Goal: Task Accomplishment & Management: Manage account settings

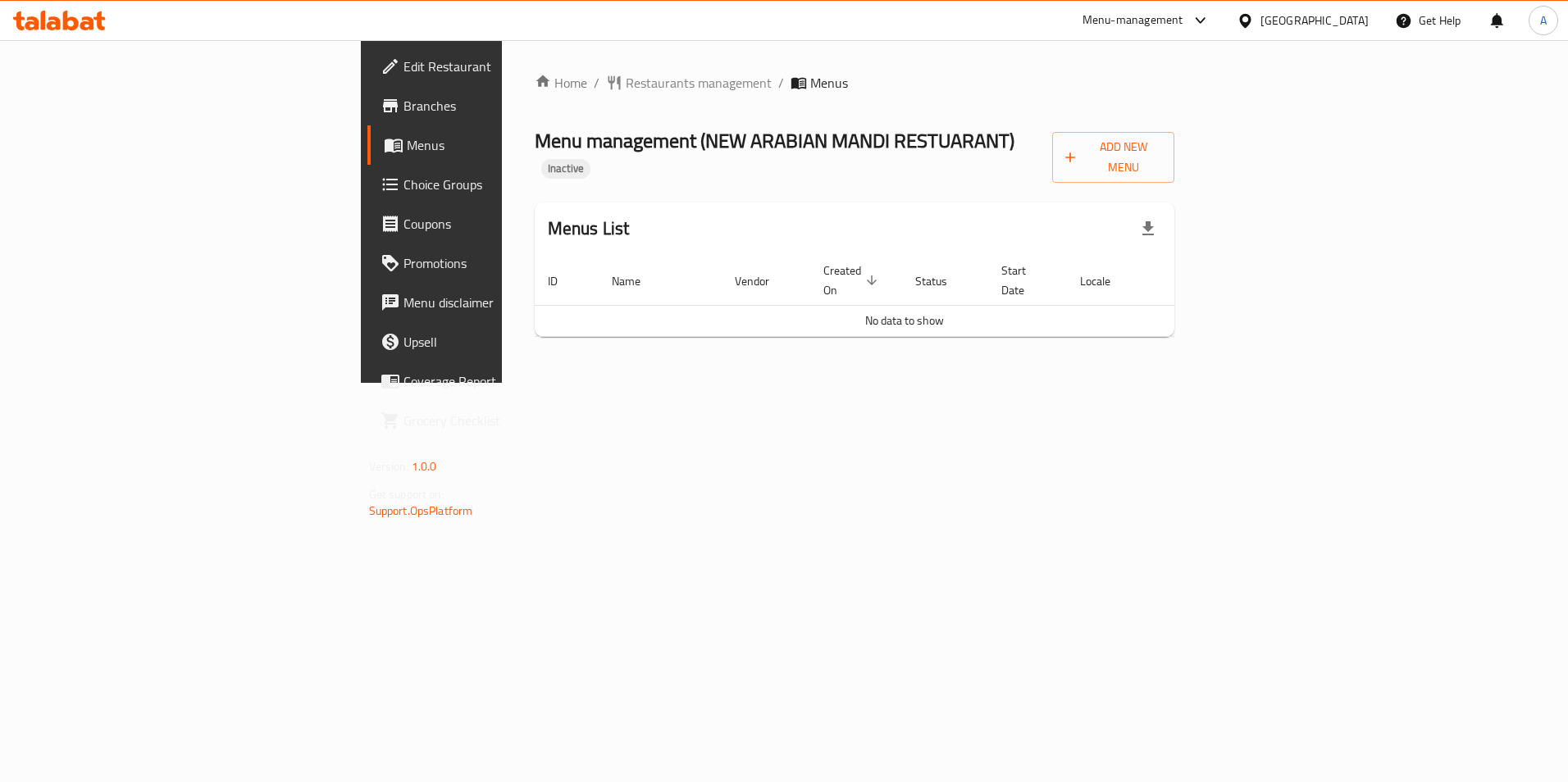
click at [1175, 163] on div "Home / Restaurants management / Menus Menu management ( NEW ARABIAN MANDI RESTU…" at bounding box center [854, 211] width 641 height 277
click at [1175, 156] on button "Add New Menu" at bounding box center [1113, 157] width 123 height 51
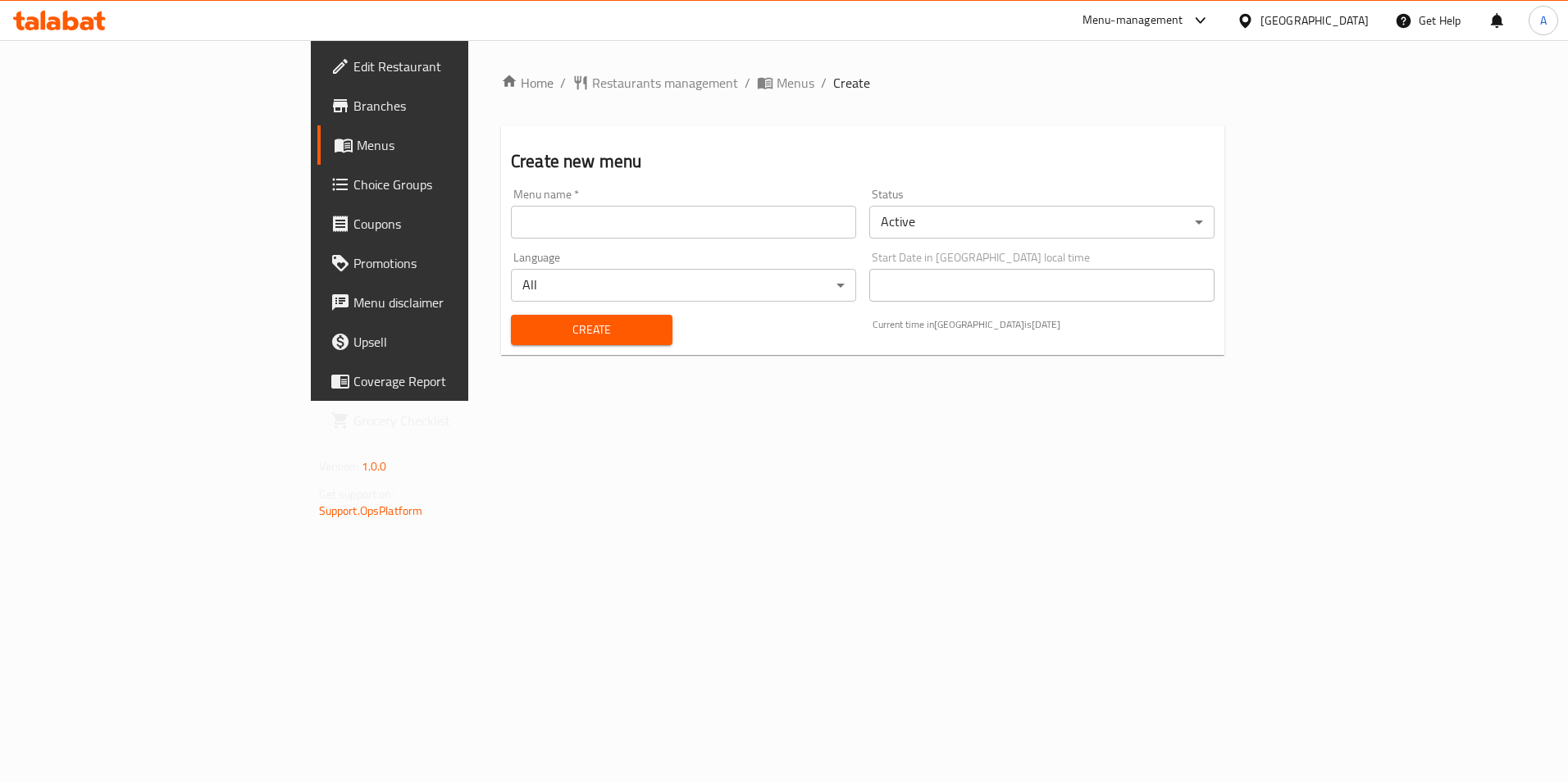
click at [787, 210] on input "text" at bounding box center [683, 222] width 346 height 33
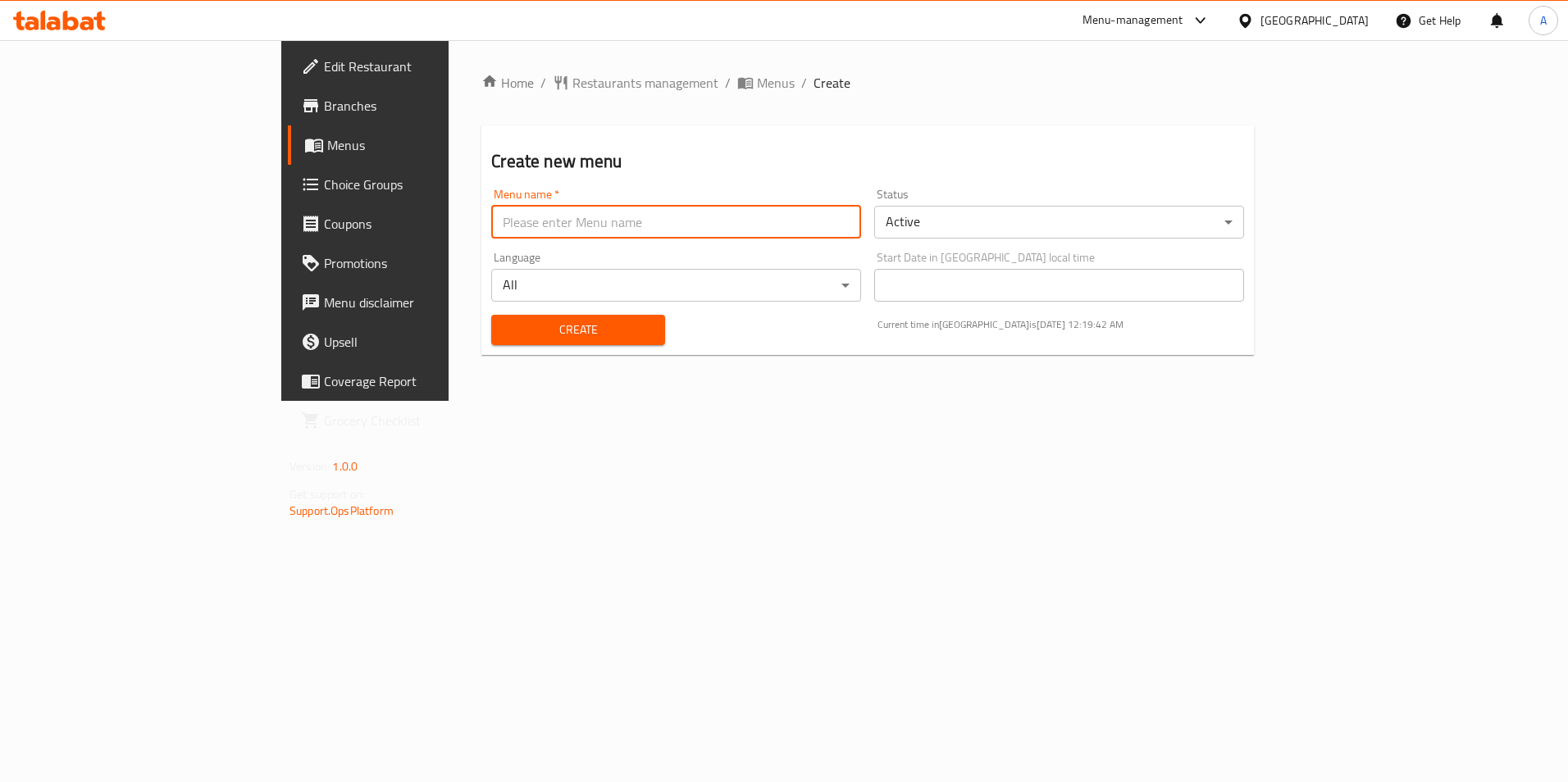
type input "New"
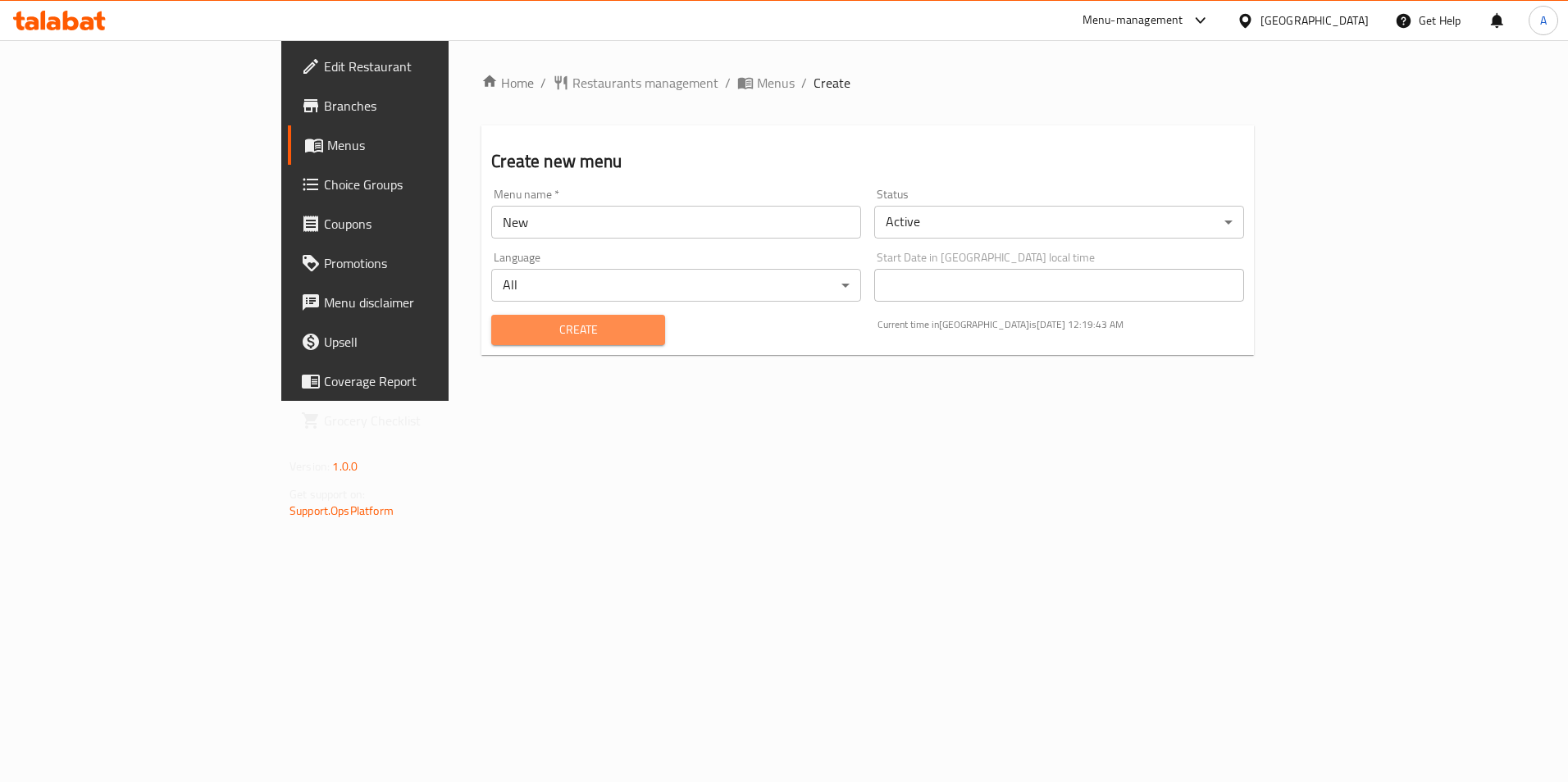
click at [505, 327] on span "Create" at bounding box center [578, 330] width 147 height 21
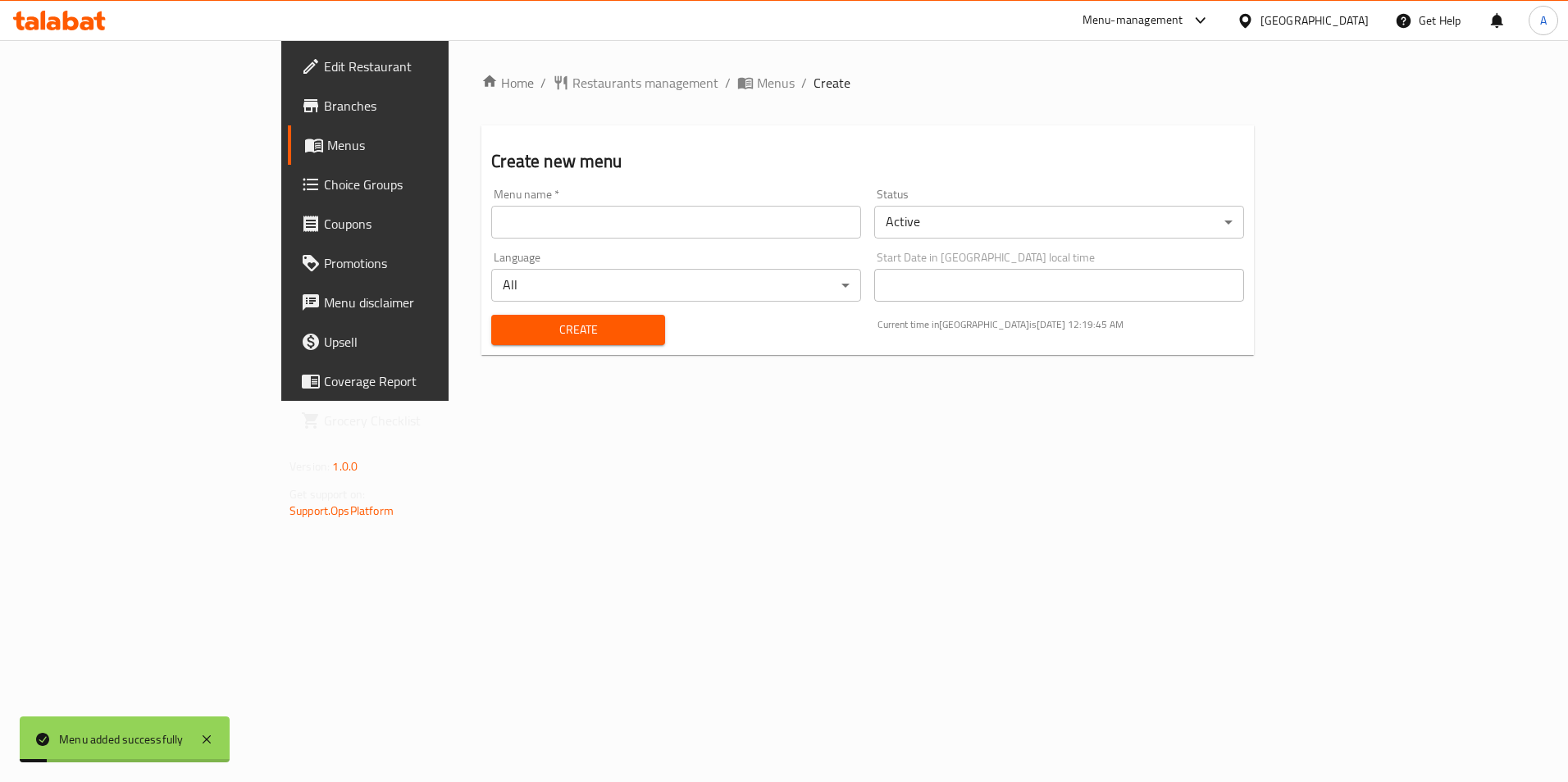
click at [327, 150] on span "Menus" at bounding box center [428, 145] width 202 height 20
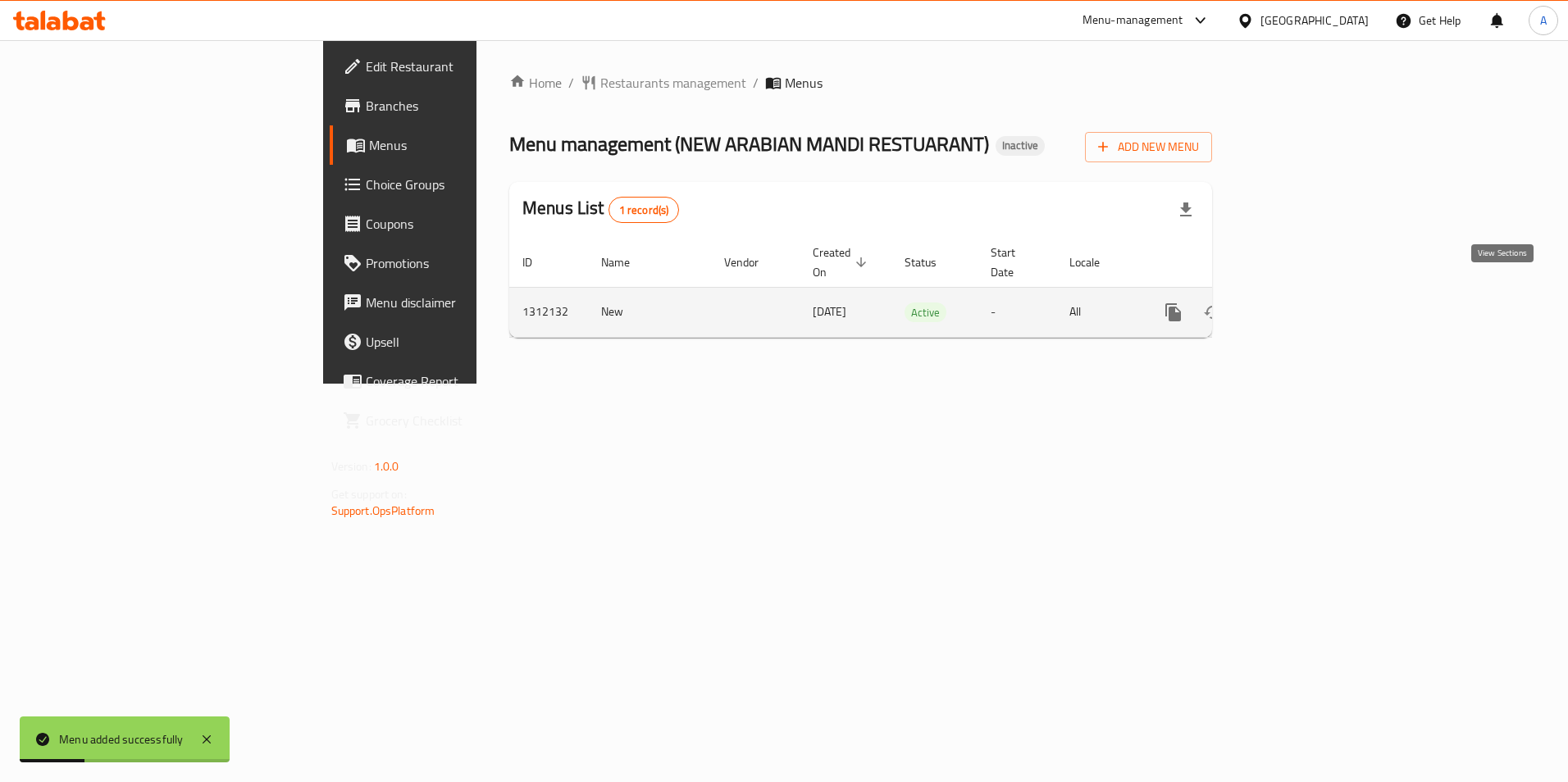
click at [1301, 302] on icon "enhanced table" at bounding box center [1291, 312] width 20 height 20
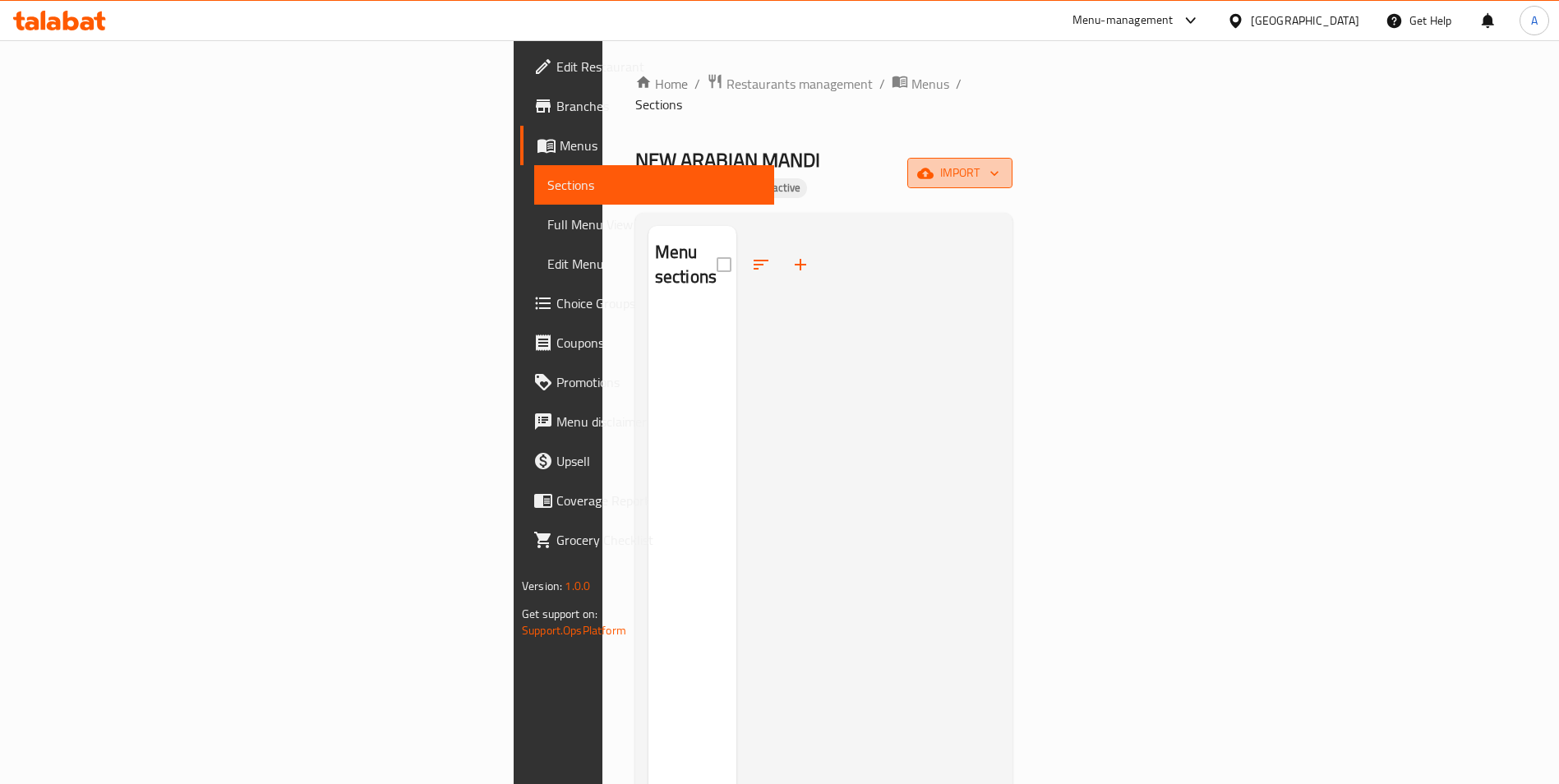
click at [1012, 158] on button "import" at bounding box center [959, 173] width 105 height 31
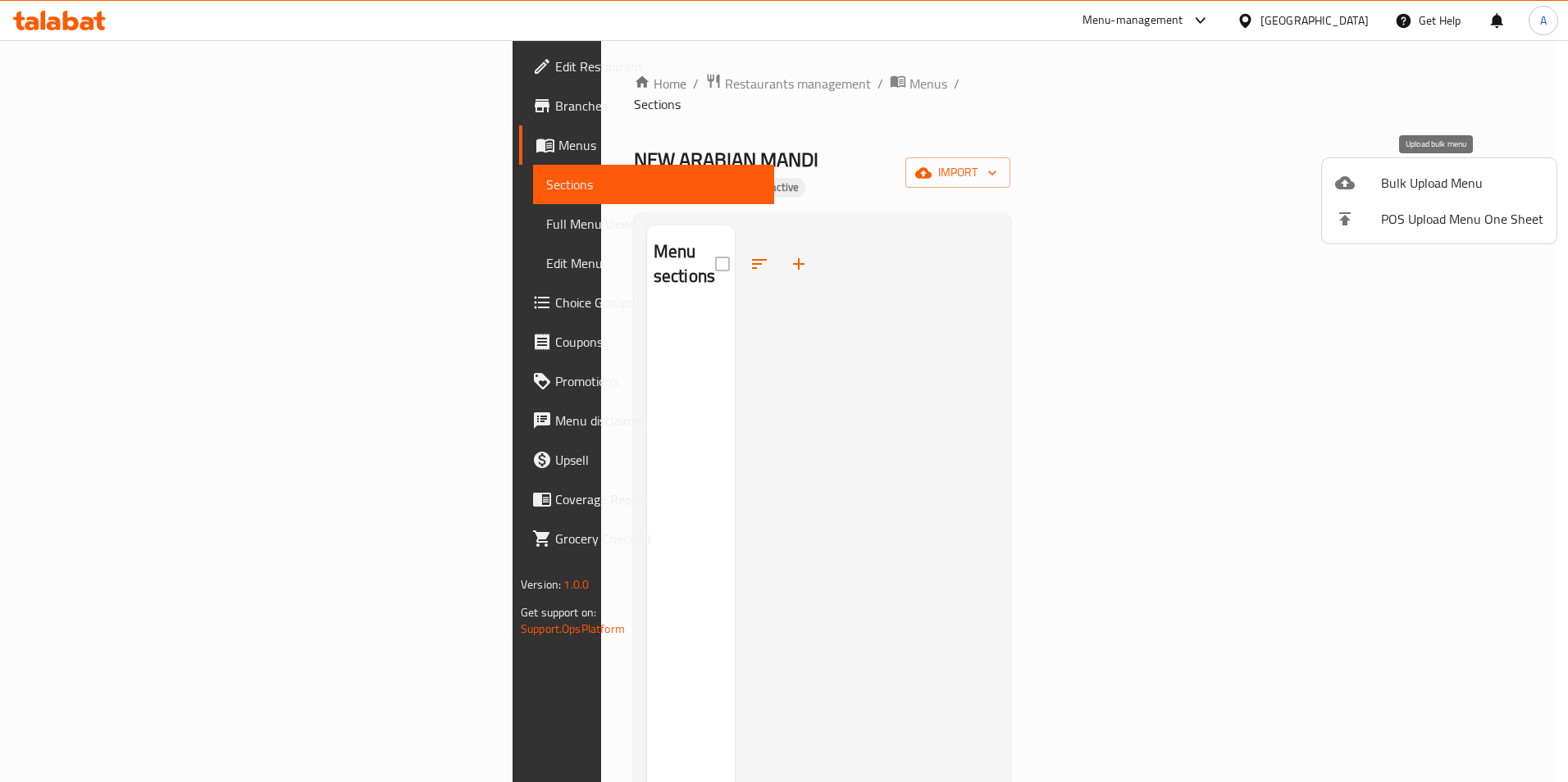
click at [1439, 178] on span "Bulk Upload Menu" at bounding box center [1462, 183] width 162 height 20
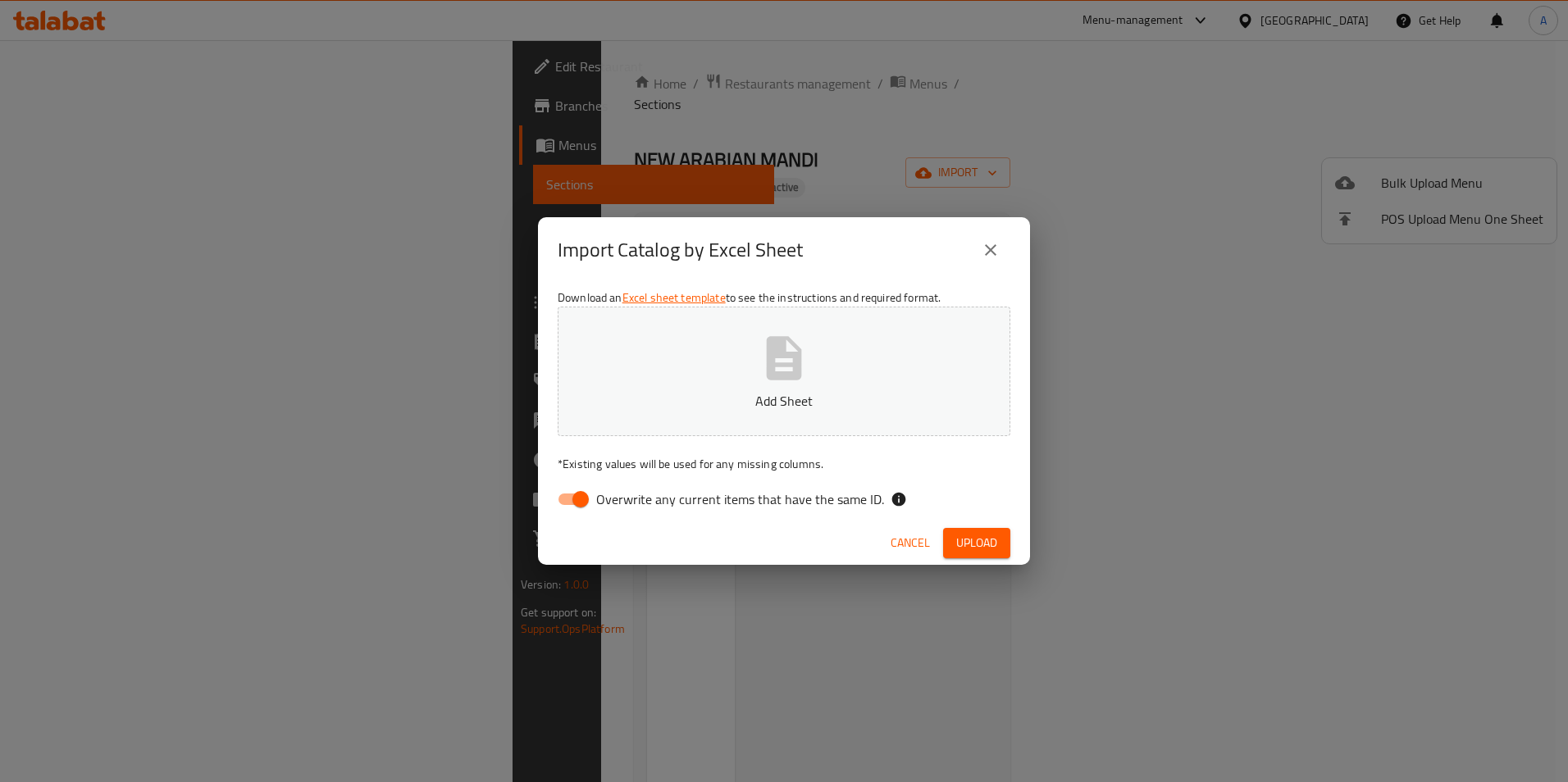
click at [575, 510] on input "Overwrite any current items that have the same ID." at bounding box center [580, 500] width 94 height 31
checkbox input "false"
click at [969, 548] on span "Upload" at bounding box center [976, 543] width 41 height 21
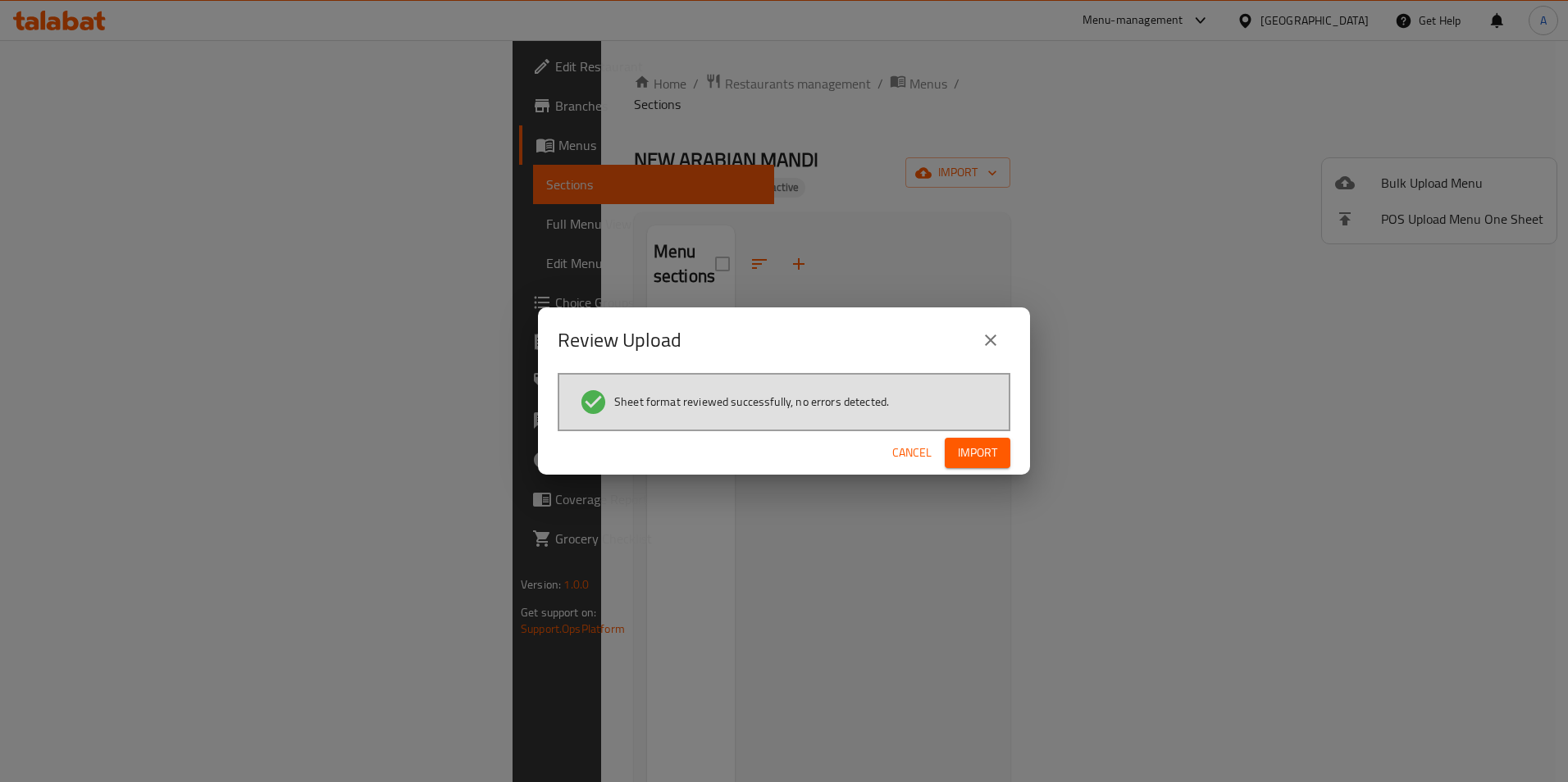
click at [986, 450] on span "Import" at bounding box center [977, 452] width 39 height 21
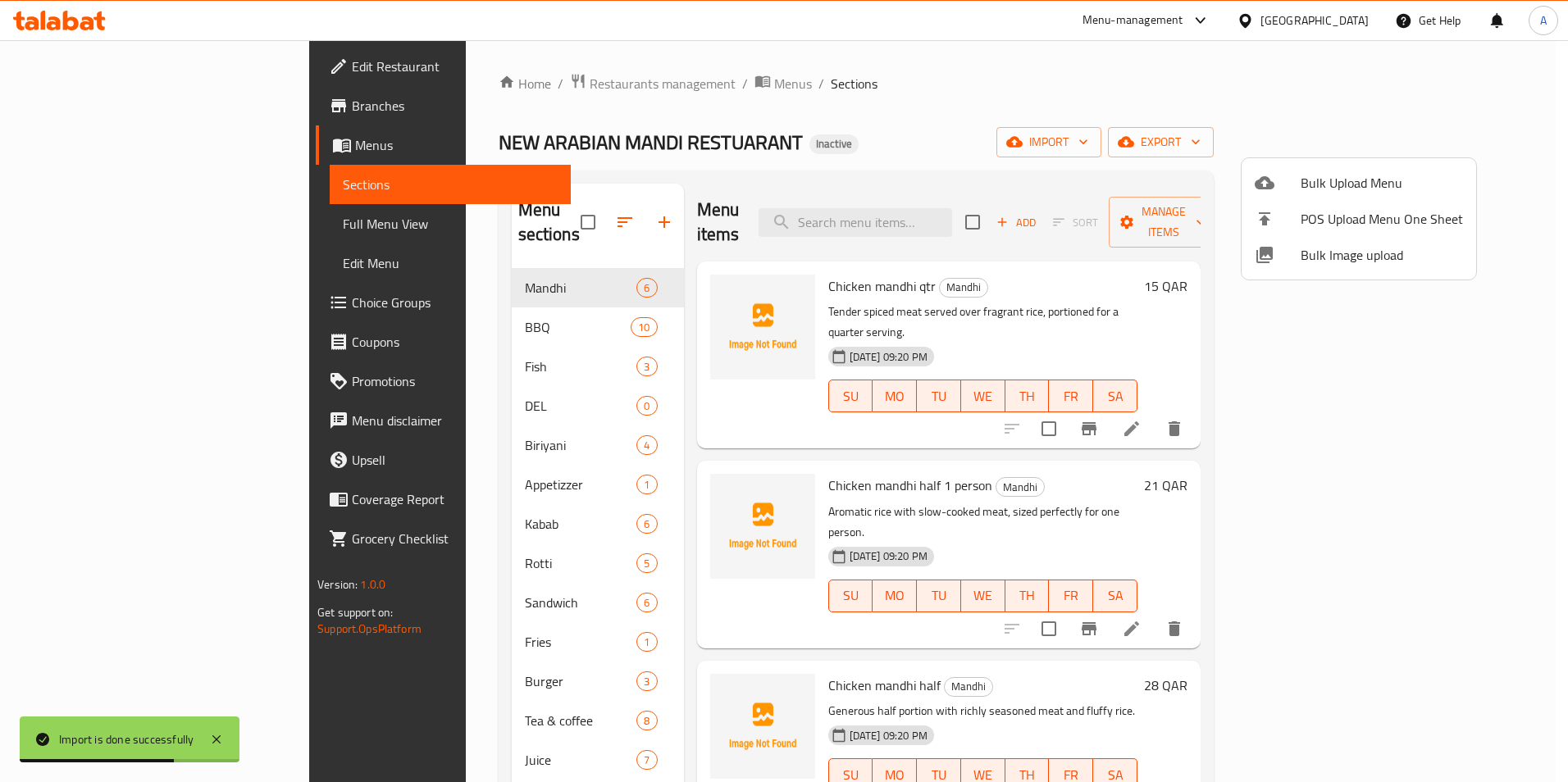
click at [496, 377] on div at bounding box center [784, 391] width 1568 height 782
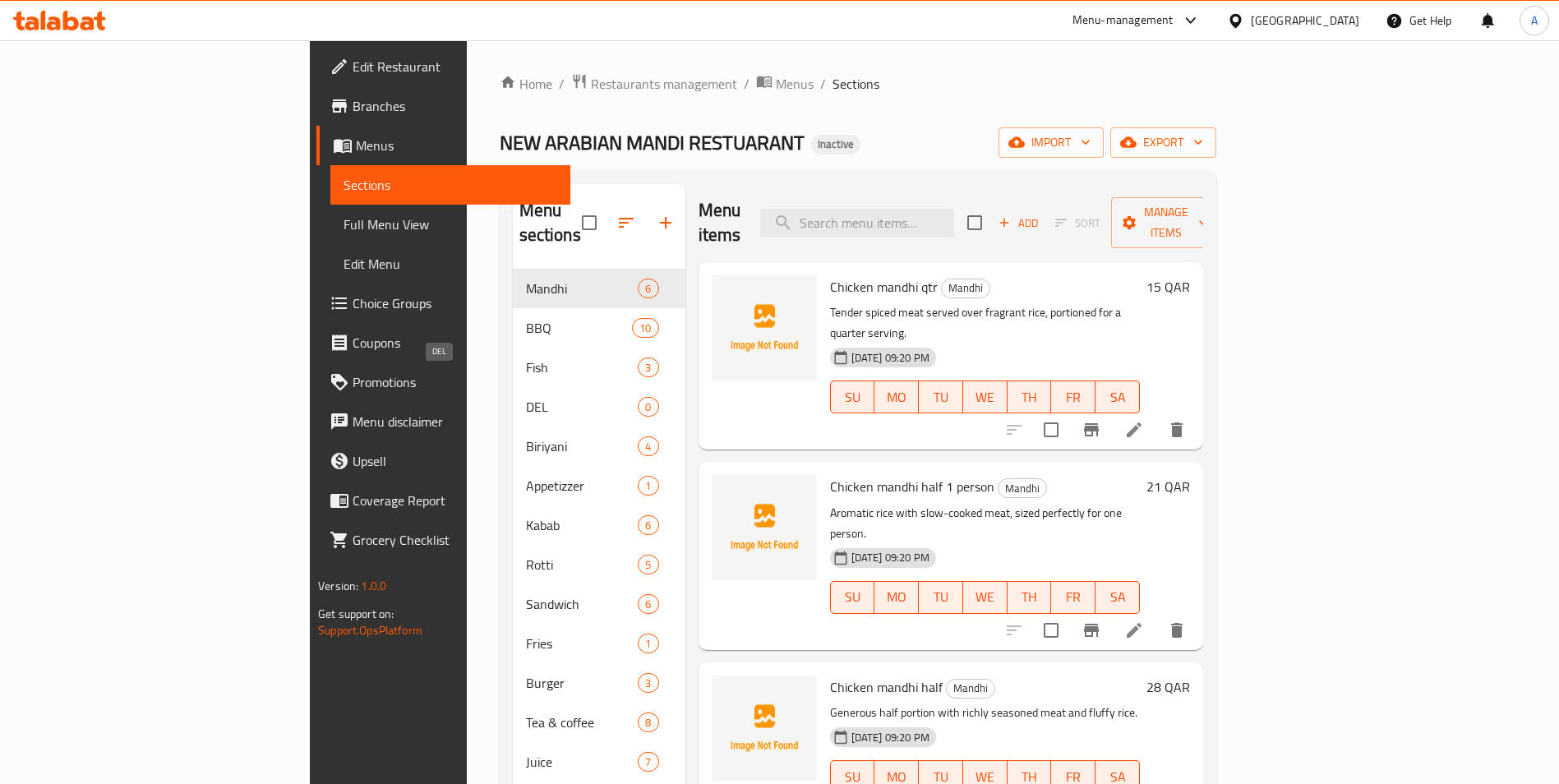
click at [526, 397] on span "DEL" at bounding box center [582, 407] width 113 height 20
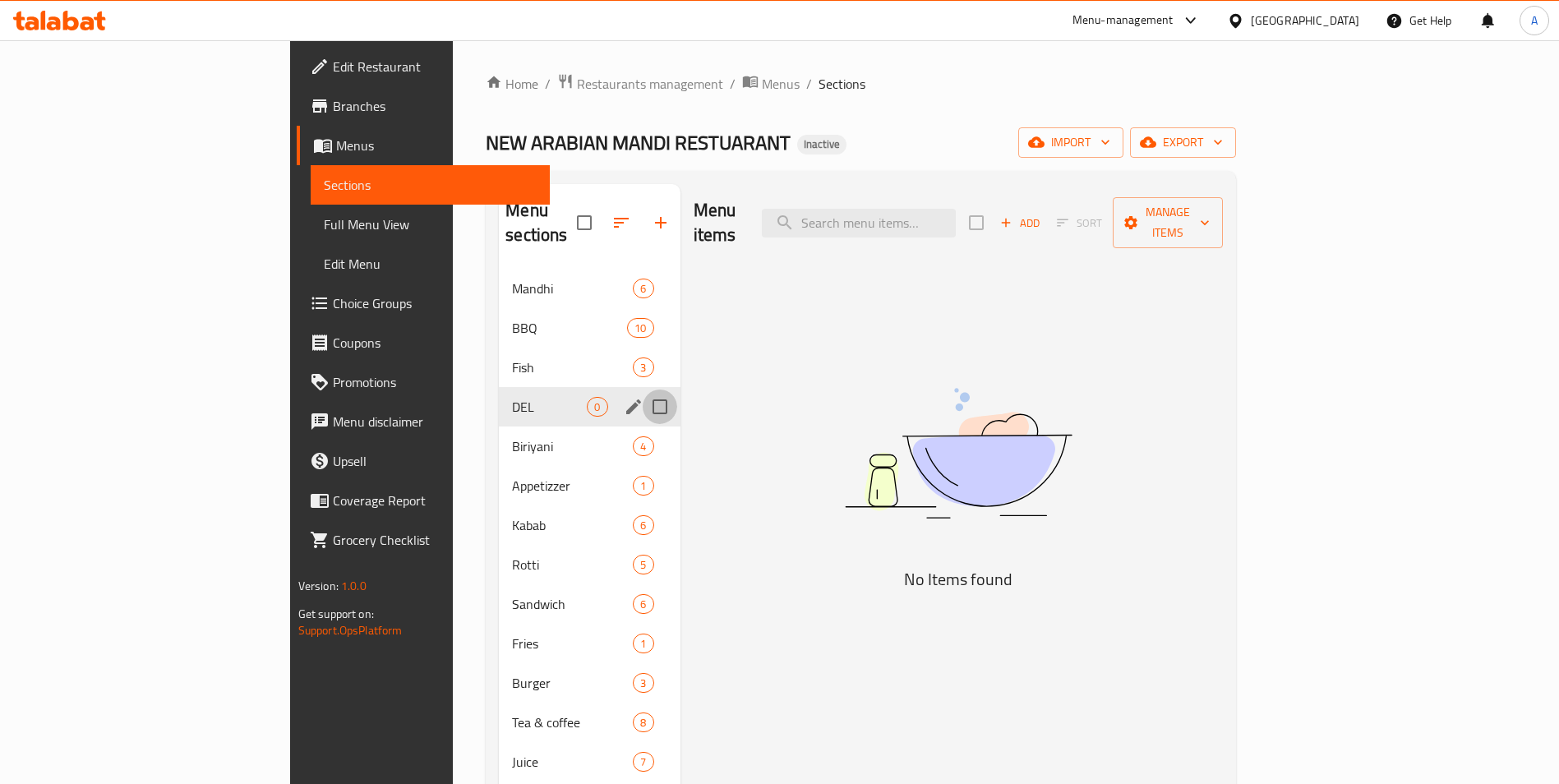
click at [643, 390] on input "Menu sections" at bounding box center [660, 407] width 35 height 35
checkbox input "true"
click at [601, 213] on icon "button" at bounding box center [611, 223] width 20 height 20
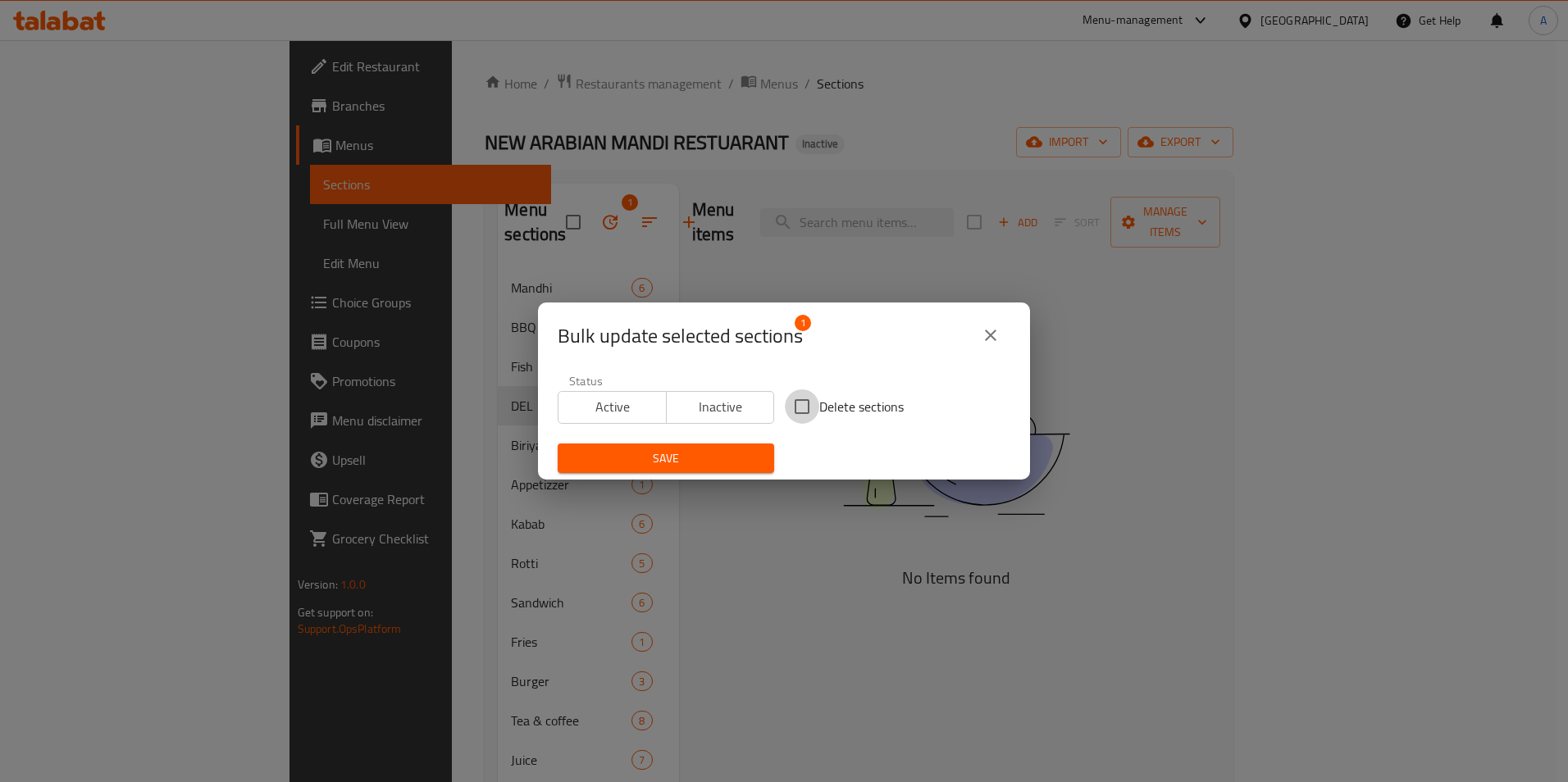
click at [806, 403] on input "Delete sections" at bounding box center [802, 407] width 35 height 35
checkbox input "true"
click at [709, 462] on span "Save" at bounding box center [666, 458] width 191 height 21
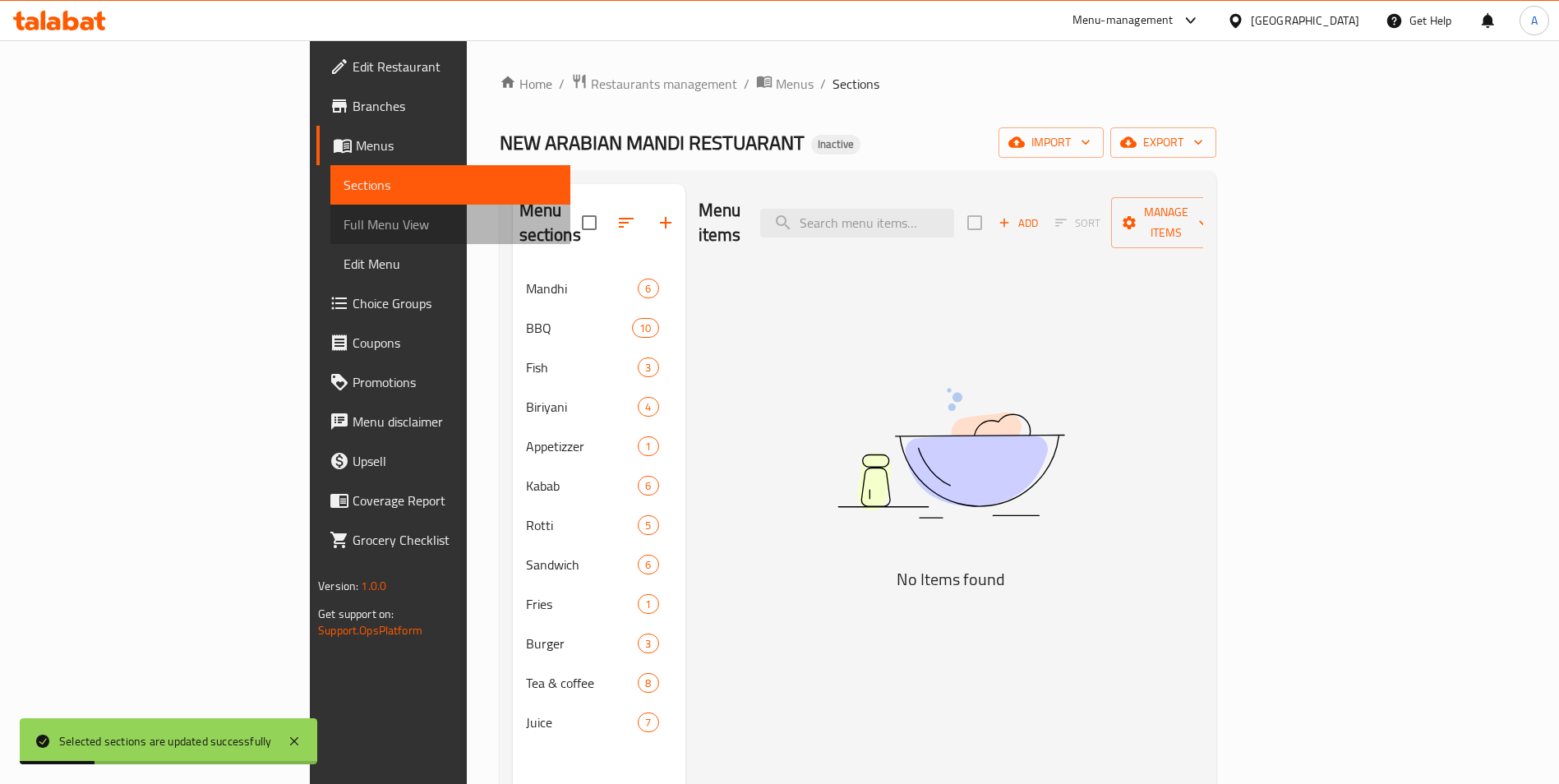
click at [331, 210] on link "Full Menu View" at bounding box center [450, 223] width 240 height 39
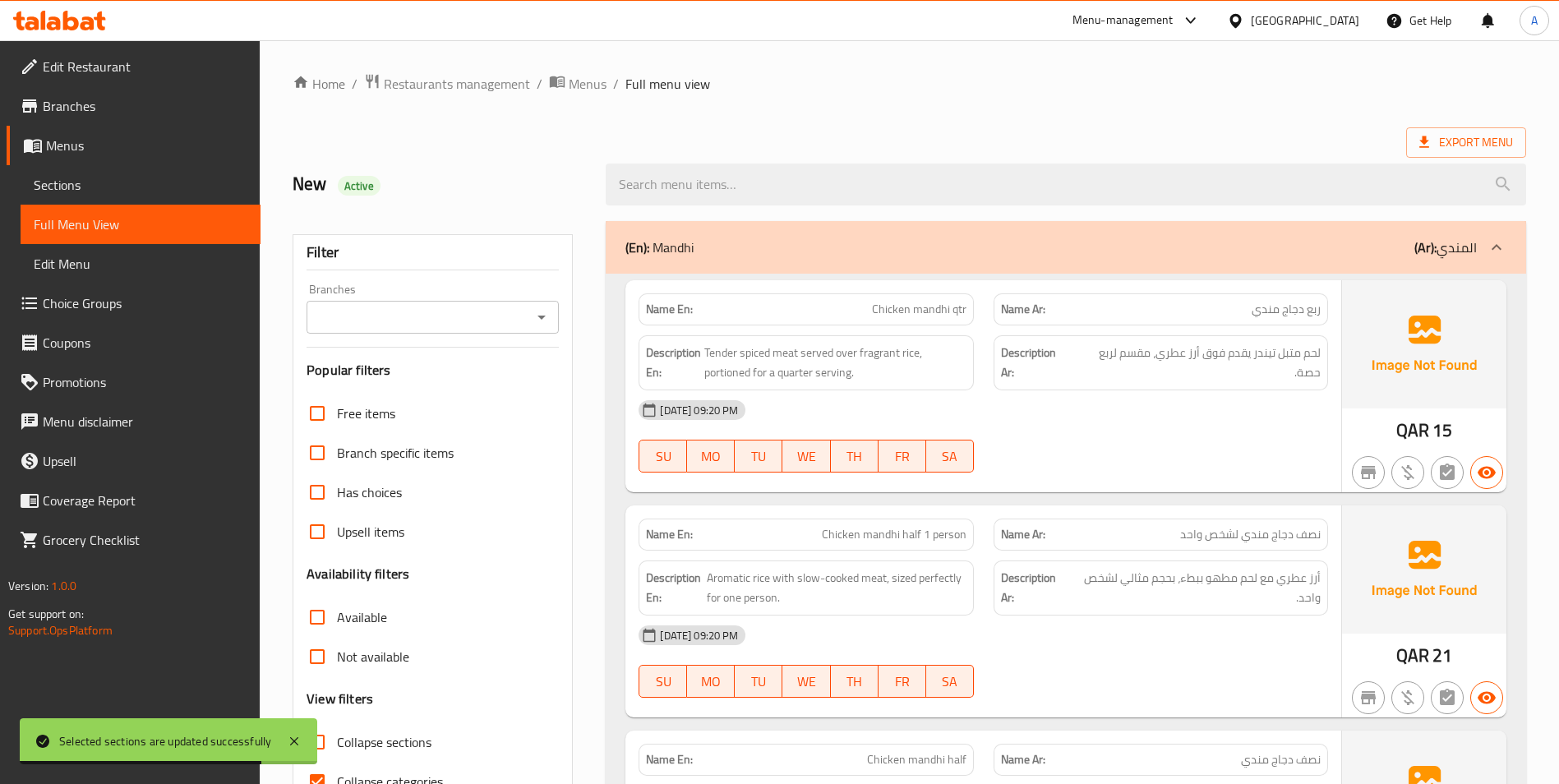
scroll to position [247, 0]
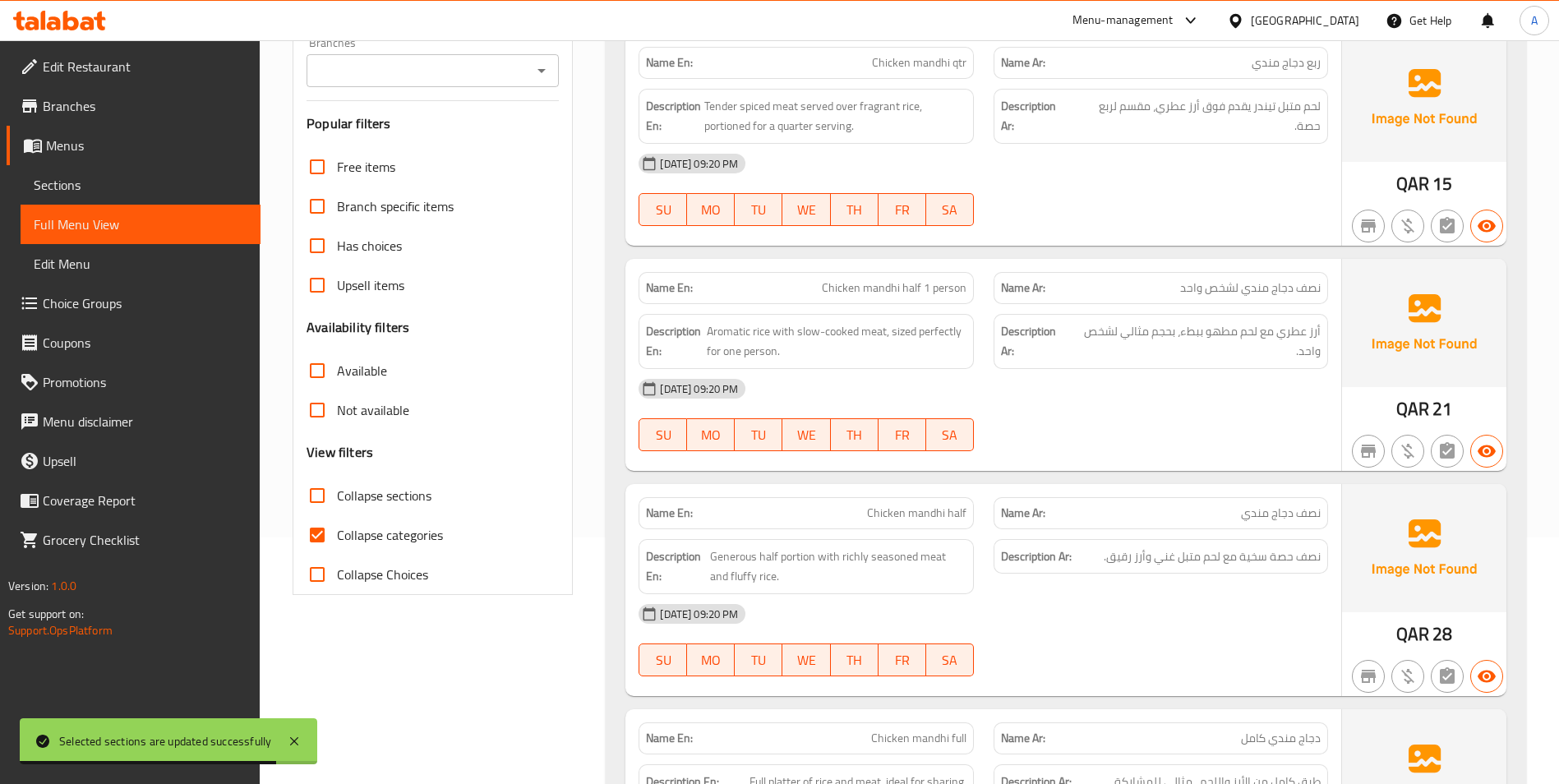
click at [332, 545] on input "Collapse categories" at bounding box center [316, 534] width 39 height 39
checkbox input "false"
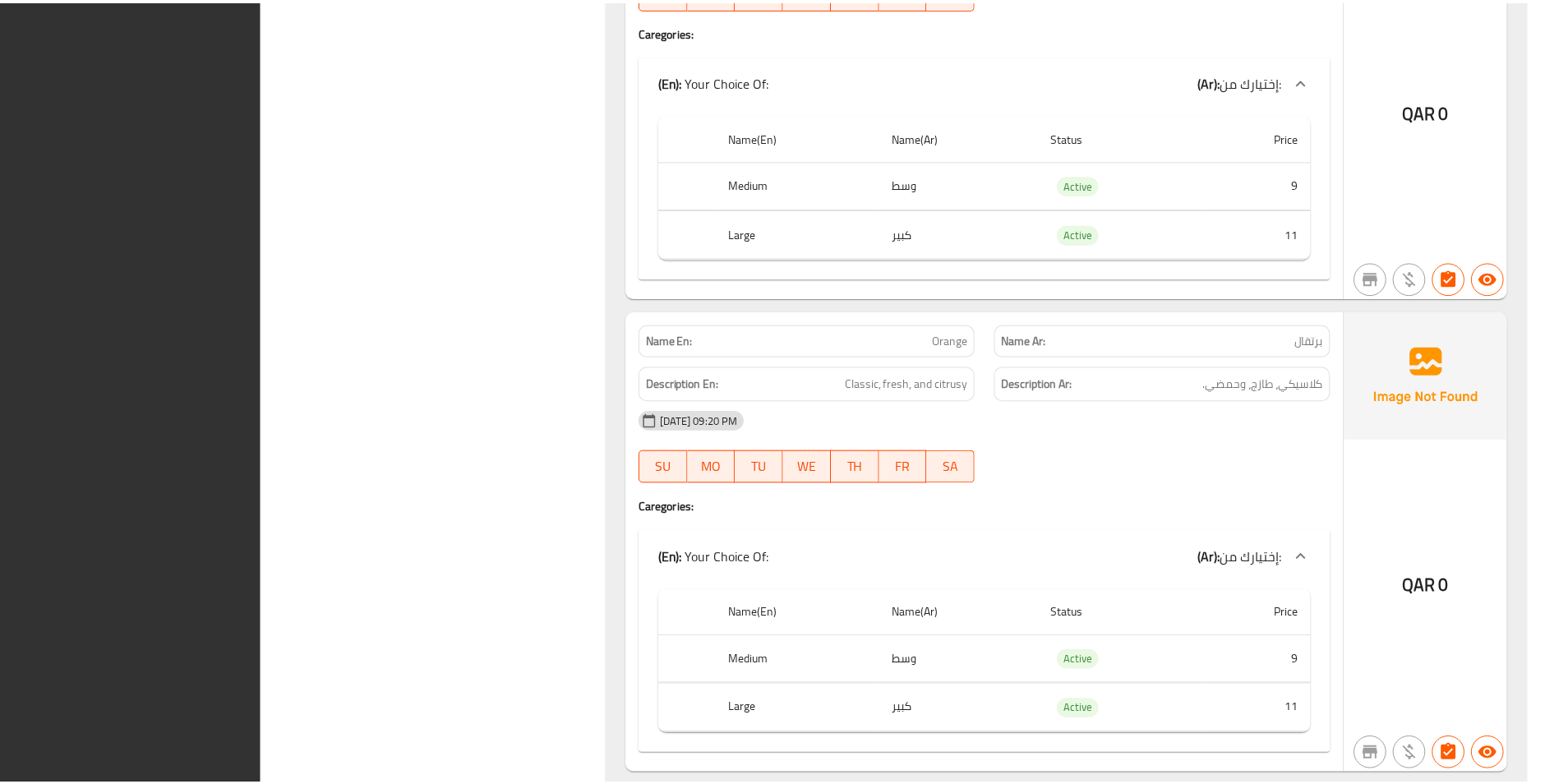
scroll to position [20352, 0]
